Goal: Find contact information: Find specific fact

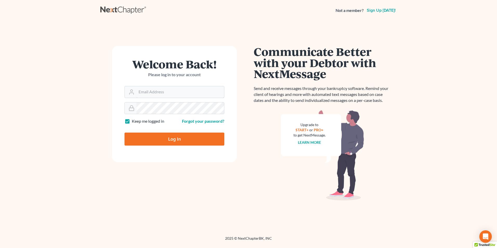
type input "[EMAIL_ADDRESS][DOMAIN_NAME]"
click at [174, 136] on input "Log In" at bounding box center [174, 139] width 100 height 13
type input "Thinking..."
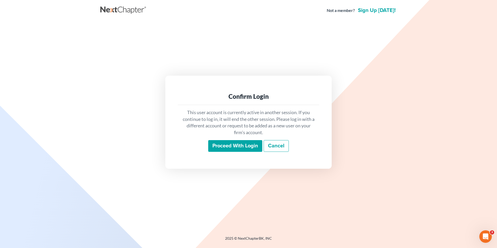
click at [247, 146] on input "Proceed with login" at bounding box center [235, 146] width 54 height 12
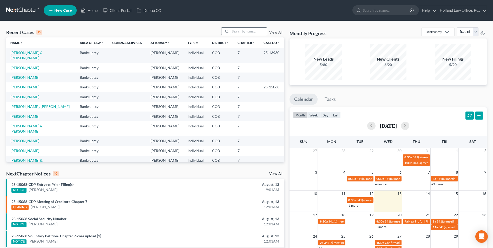
click at [254, 29] on input "search" at bounding box center [249, 32] width 36 height 8
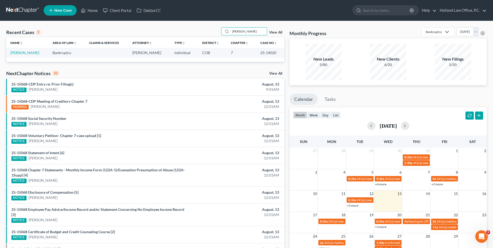
type input "horst"
click at [18, 55] on td "Horst, Emma" at bounding box center [27, 53] width 42 height 10
click at [22, 55] on link "Horst, Emma" at bounding box center [24, 52] width 29 height 4
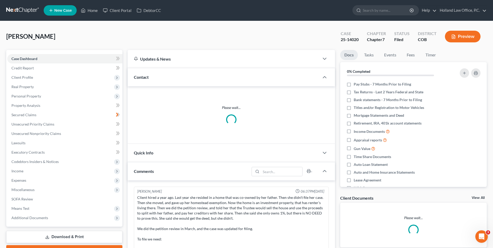
scroll to position [121, 0]
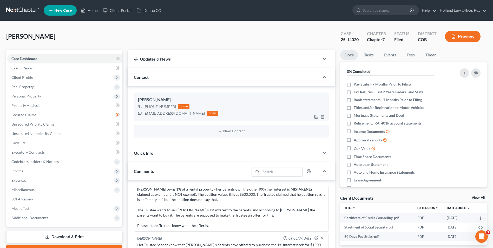
drag, startPoint x: 173, startPoint y: 107, endPoint x: 149, endPoint y: 108, distance: 24.2
click at [149, 108] on div "+1 (970) 237-9509 home" at bounding box center [178, 106] width 80 height 7
drag, startPoint x: 149, startPoint y: 108, endPoint x: 163, endPoint y: 108, distance: 14.6
copy div "(970) 237-9509"
click at [98, 9] on link "Home" at bounding box center [89, 10] width 22 height 9
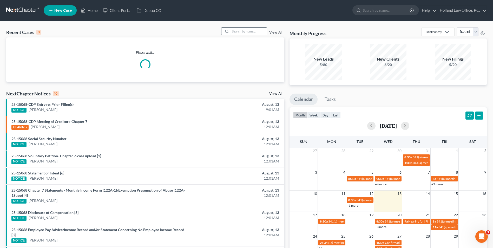
drag, startPoint x: 239, startPoint y: 29, endPoint x: 248, endPoint y: 31, distance: 8.8
click at [241, 31] on input "search" at bounding box center [249, 32] width 36 height 8
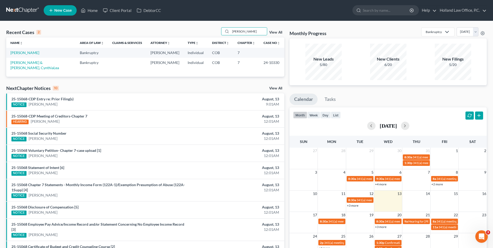
type input "grine"
click at [18, 54] on link "Grine, Nicole" at bounding box center [24, 52] width 29 height 4
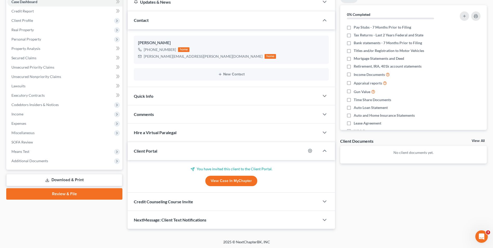
scroll to position [58, 0]
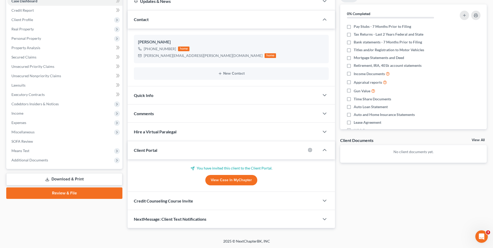
click at [165, 113] on div "Comments" at bounding box center [224, 113] width 192 height 18
